Goal: Information Seeking & Learning: Compare options

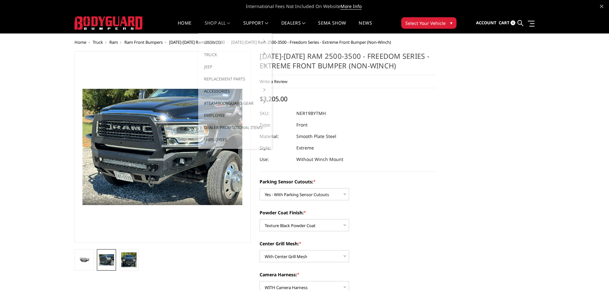
select select "2701"
select select "2703"
select select "2704"
select select "2706"
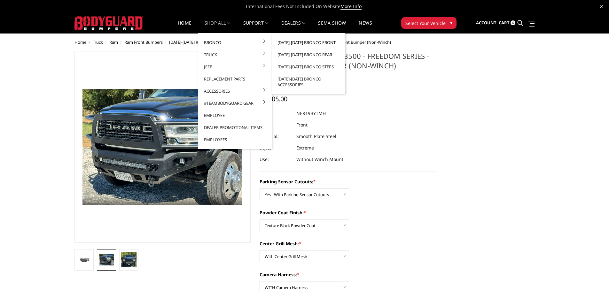
click at [318, 43] on link "[DATE]-[DATE] Bronco Front" at bounding box center [308, 42] width 68 height 12
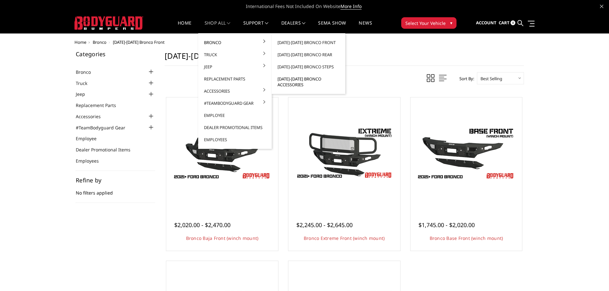
click at [295, 82] on link "[DATE]-[DATE] Bronco Accessories" at bounding box center [308, 82] width 68 height 18
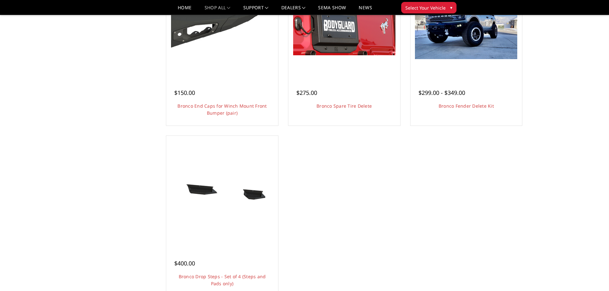
scroll to position [416, 0]
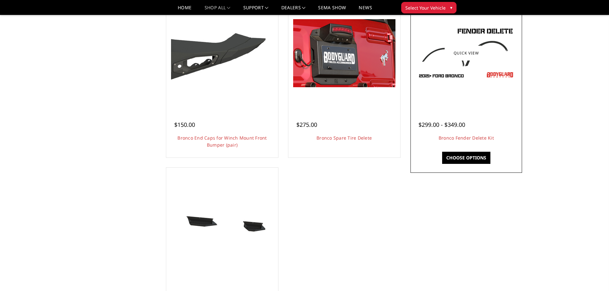
click at [470, 73] on img at bounding box center [466, 53] width 102 height 58
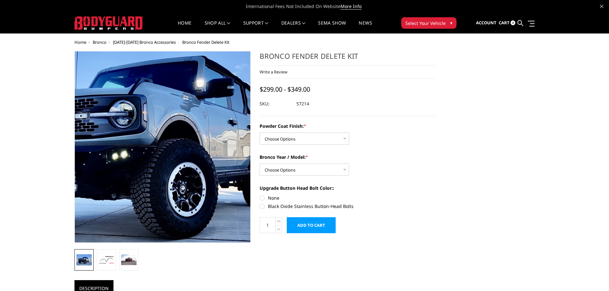
click at [174, 161] on img at bounding box center [147, 139] width 409 height 303
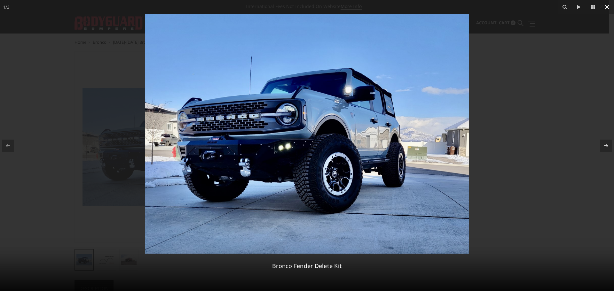
click at [608, 9] on icon at bounding box center [607, 7] width 8 height 8
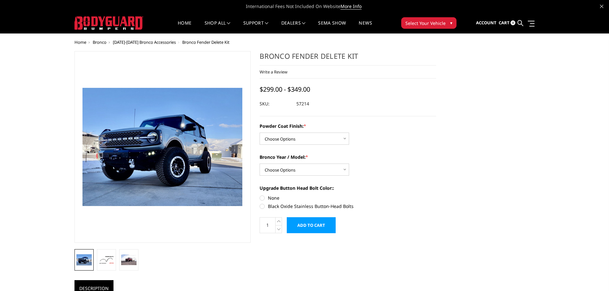
click at [318, 162] on div "Bronco Year / Model: * Choose Options 2021-25 Bronco Standard 2021-25 Bronco Ra…" at bounding box center [348, 165] width 176 height 22
click at [318, 174] on select "Choose Options 2021-25 Bronco Standard 2021-25 Bronco Raptor 2022-25 Bronco Eve…" at bounding box center [304, 170] width 89 height 12
select select "4044"
click at [260, 164] on select "Choose Options 2021-25 Bronco Standard 2021-25 Bronco Raptor 2022-25 Bronco Eve…" at bounding box center [304, 170] width 89 height 12
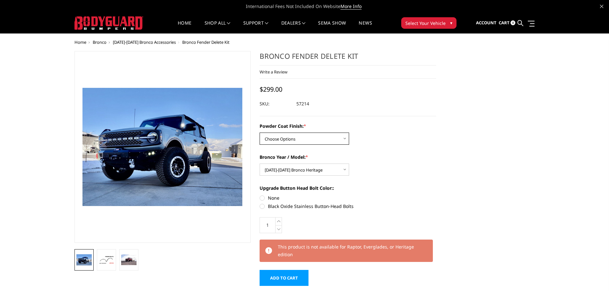
click at [337, 141] on select "Choose Options Bare Metal Textured Black Powder Coat" at bounding box center [304, 139] width 89 height 12
click at [438, 136] on section "Bronco Fender Delete Kit Write a Review Write a Review × Bronco Fender Delete K…" at bounding box center [347, 172] width 185 height 242
click at [337, 141] on select "Choose Options Bare Metal Textured Black Powder Coat" at bounding box center [304, 139] width 89 height 12
select select "4046"
click at [260, 133] on select "Choose Options Bare Metal Textured Black Powder Coat" at bounding box center [304, 139] width 89 height 12
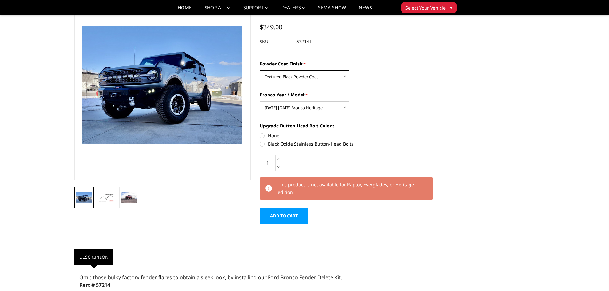
scroll to position [32, 0]
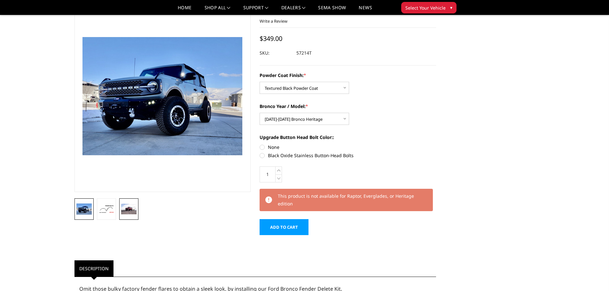
click at [130, 209] on img at bounding box center [128, 209] width 15 height 10
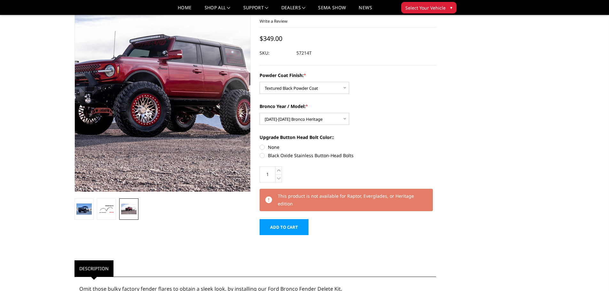
click at [167, 107] on img at bounding box center [157, 92] width 409 height 273
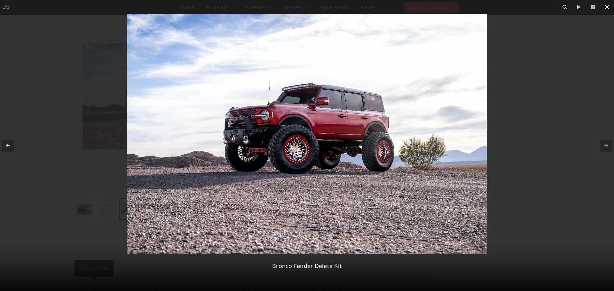
click at [607, 5] on icon at bounding box center [607, 7] width 8 height 8
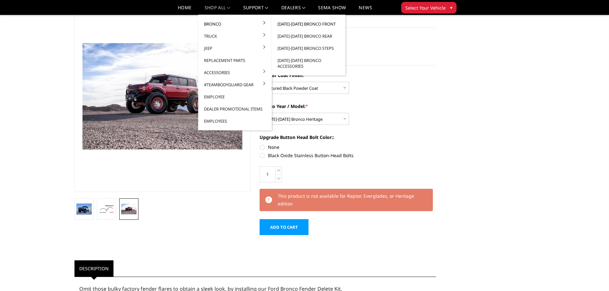
click at [298, 25] on link "[DATE]-[DATE] Bronco Front" at bounding box center [308, 24] width 68 height 12
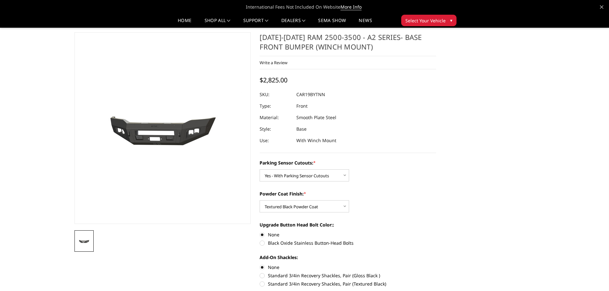
select select "2015"
select select "2017"
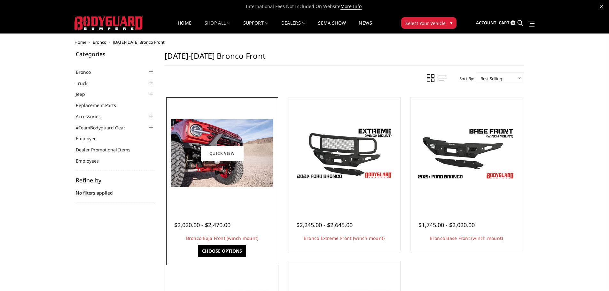
click at [230, 175] on img at bounding box center [222, 153] width 102 height 68
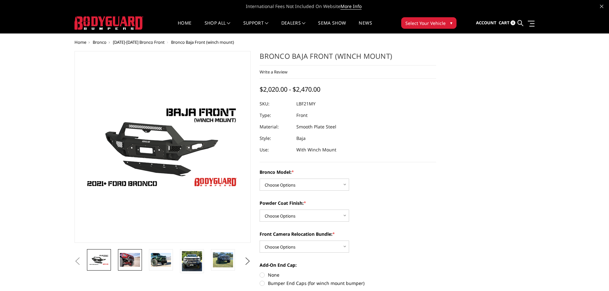
click at [133, 257] on img at bounding box center [130, 259] width 20 height 13
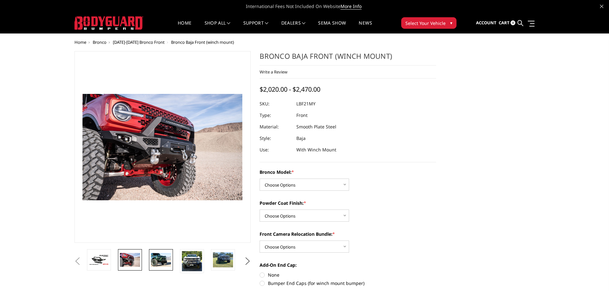
click at [167, 260] on img at bounding box center [161, 259] width 20 height 13
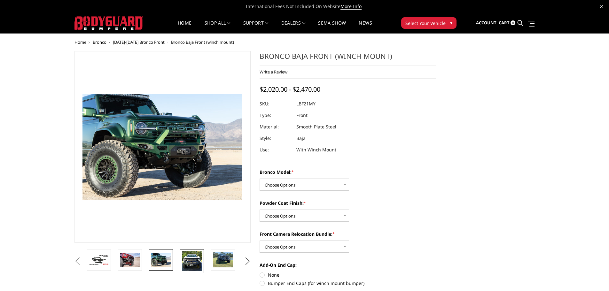
click at [187, 261] on img at bounding box center [192, 261] width 20 height 20
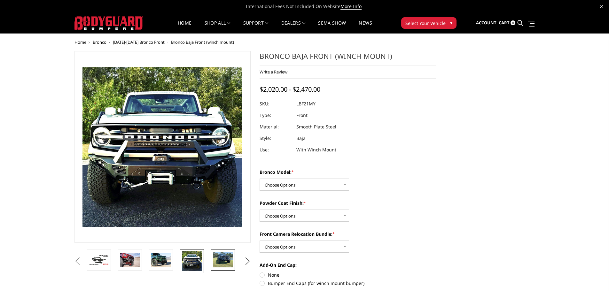
click at [214, 261] on img at bounding box center [223, 259] width 20 height 15
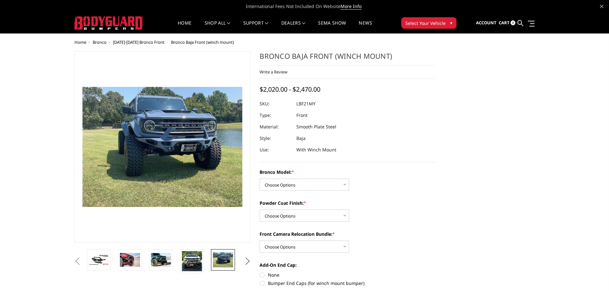
click at [247, 260] on button "Next" at bounding box center [248, 262] width 10 height 10
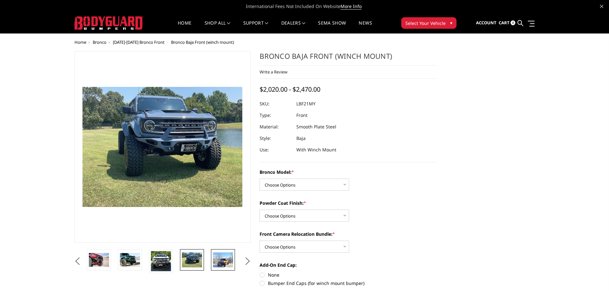
click at [221, 263] on img at bounding box center [223, 259] width 20 height 15
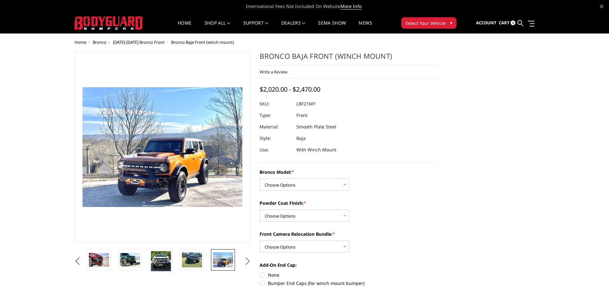
click at [244, 263] on button "Next" at bounding box center [248, 262] width 10 height 10
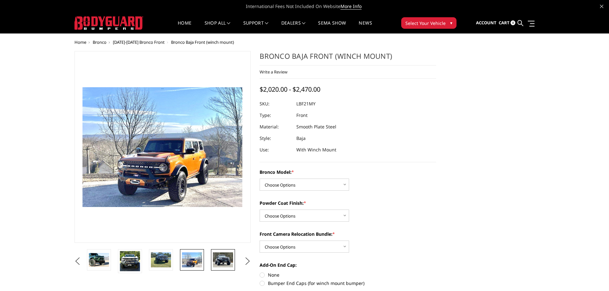
click at [227, 263] on img at bounding box center [223, 259] width 20 height 15
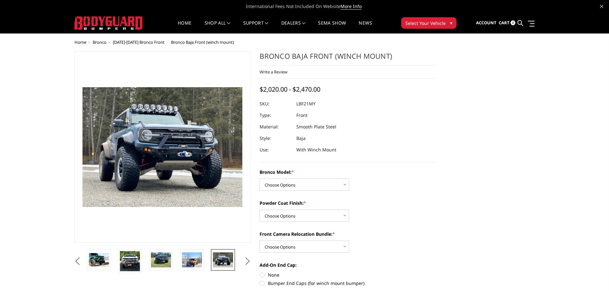
click at [247, 260] on button "Next" at bounding box center [248, 262] width 10 height 10
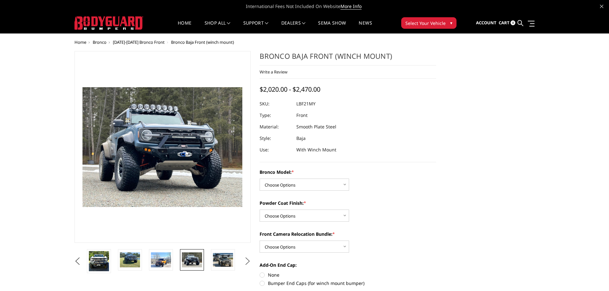
click at [247, 260] on button "Next" at bounding box center [248, 262] width 10 height 10
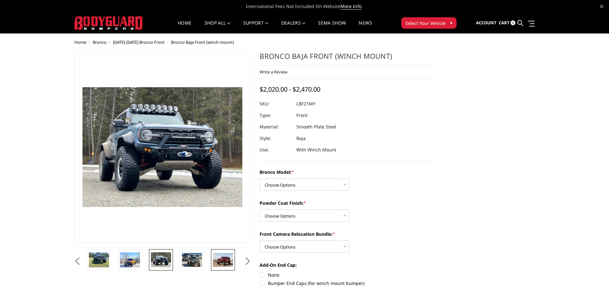
click at [221, 262] on img at bounding box center [223, 259] width 20 height 13
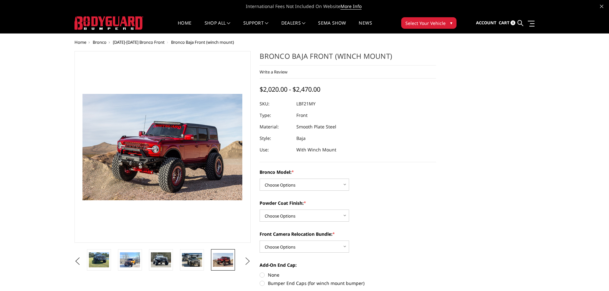
click at [246, 260] on button "Next" at bounding box center [248, 262] width 10 height 10
click at [223, 260] on img at bounding box center [223, 259] width 20 height 13
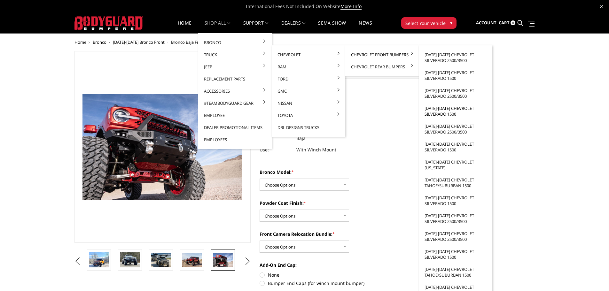
click at [442, 113] on link "[DATE]-[DATE] Chevrolet Silverado 1500" at bounding box center [455, 111] width 68 height 18
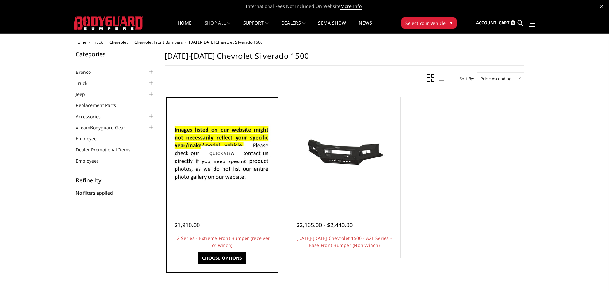
click at [227, 180] on img at bounding box center [222, 154] width 102 height 70
